Goal: Task Accomplishment & Management: Complete application form

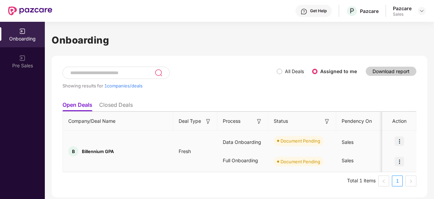
click at [401, 138] on img at bounding box center [399, 141] width 10 height 10
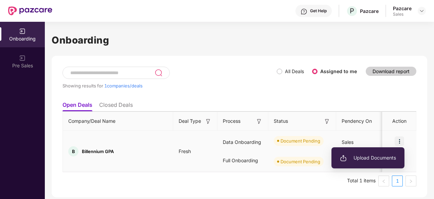
click at [381, 157] on span "Upload Documents" at bounding box center [368, 157] width 56 height 7
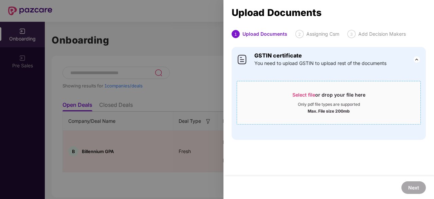
click at [305, 93] on span "Select file" at bounding box center [303, 95] width 23 height 6
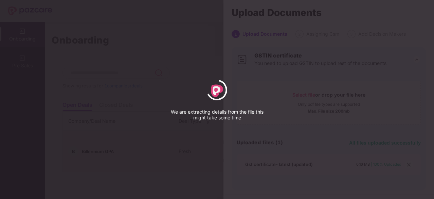
select select "****"
select select "******"
select select "**********"
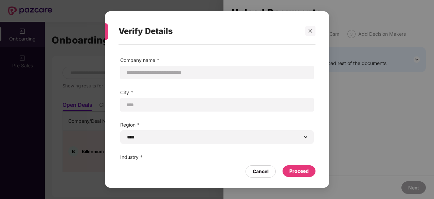
scroll to position [48, 0]
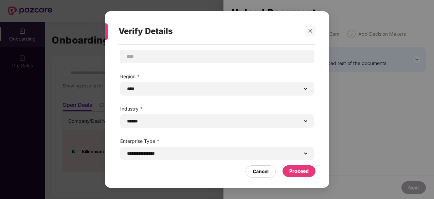
click at [297, 168] on div "Proceed" at bounding box center [298, 170] width 19 height 7
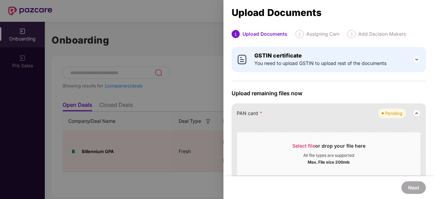
scroll to position [63, 0]
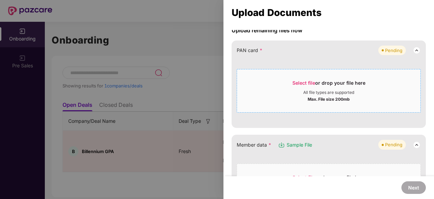
click at [303, 82] on span "Select file" at bounding box center [303, 83] width 23 height 6
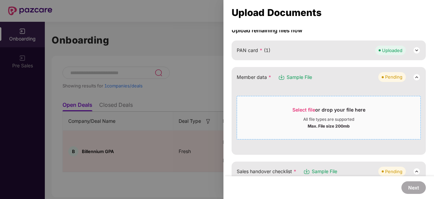
click at [309, 108] on span "Select file" at bounding box center [303, 110] width 23 height 6
click at [308, 104] on span "Select file or drop your file here All file types are supported Max. File size …" at bounding box center [328, 117] width 183 height 33
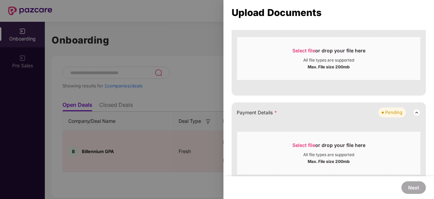
scroll to position [390, 0]
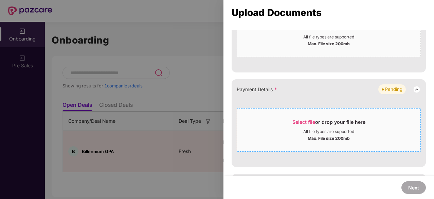
click at [299, 119] on span "Select file" at bounding box center [303, 122] width 23 height 6
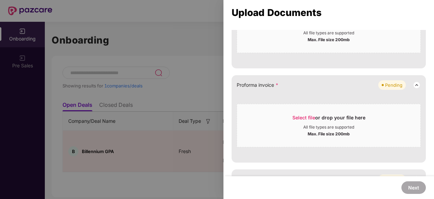
scroll to position [422, 0]
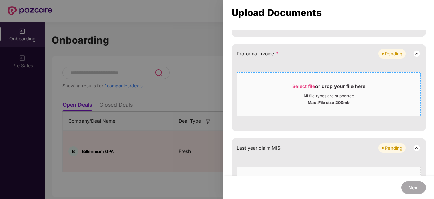
click at [306, 83] on span "Select file" at bounding box center [303, 86] width 23 height 6
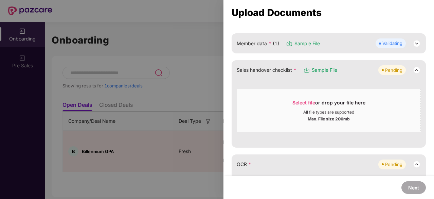
scroll to position [69, 0]
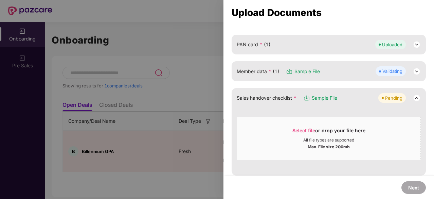
click at [415, 71] on img at bounding box center [416, 71] width 8 height 8
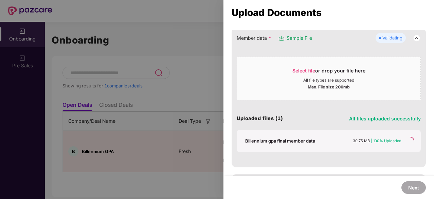
scroll to position [102, 0]
